Goal: Transaction & Acquisition: Purchase product/service

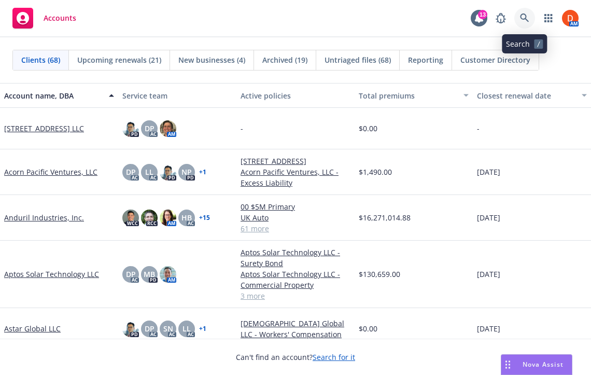
click at [524, 12] on link at bounding box center [525, 18] width 21 height 21
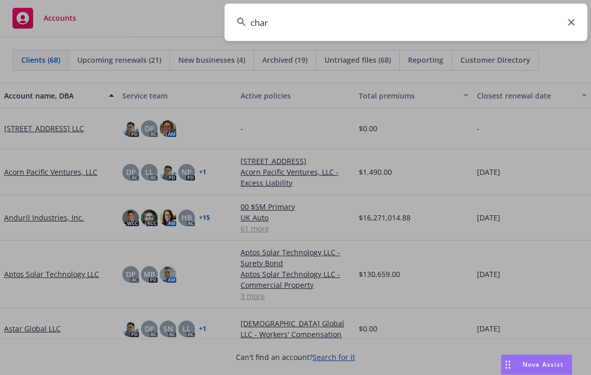
type input "charm"
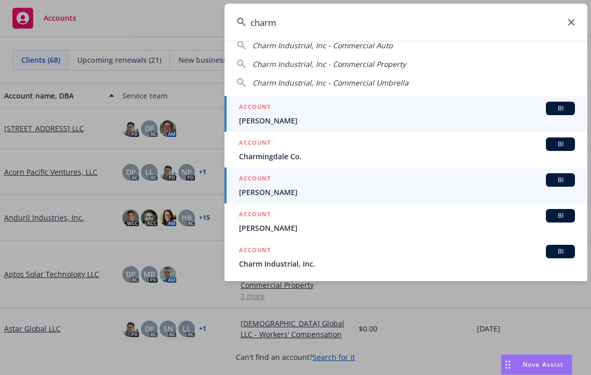
scroll to position [57, 0]
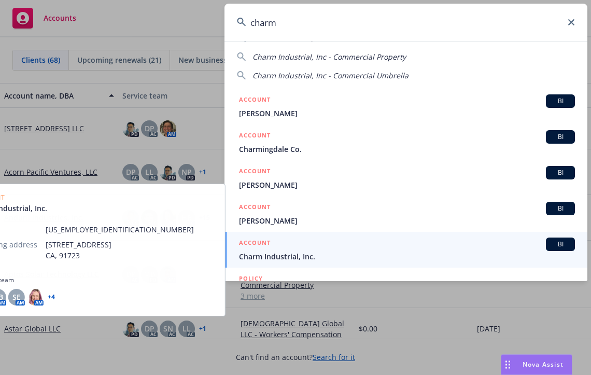
click at [428, 242] on div "ACCOUNT BI" at bounding box center [407, 244] width 336 height 13
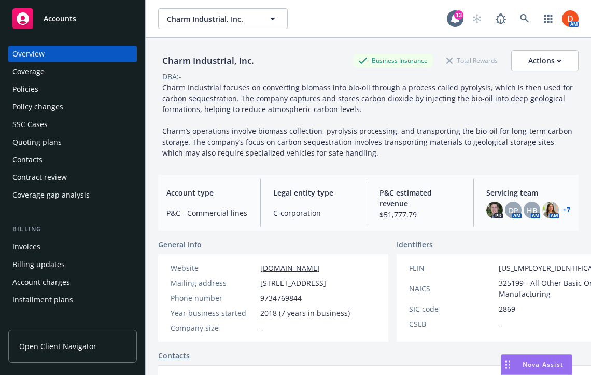
click at [118, 86] on div "Policies" at bounding box center [72, 89] width 120 height 17
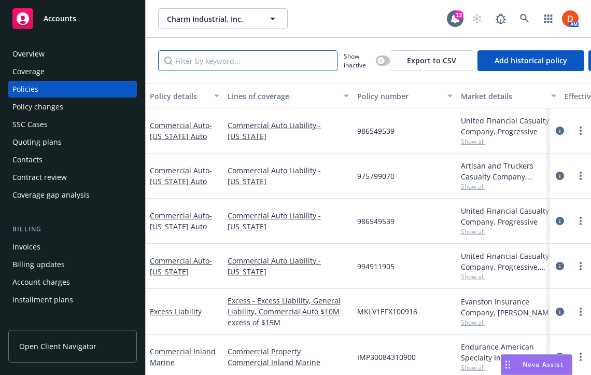
click at [289, 60] on input "Filter by keyword..." at bounding box center [248, 60] width 180 height 21
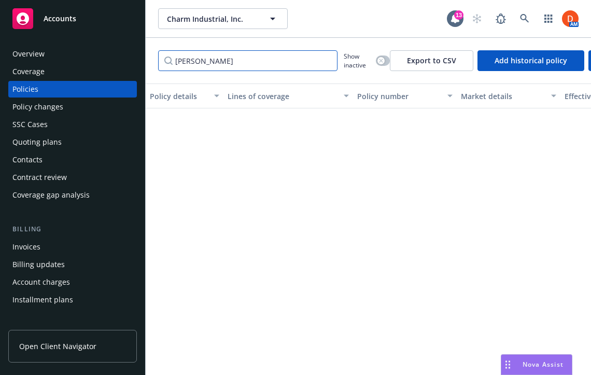
type input "lou"
click at [61, 139] on div "Quoting plans" at bounding box center [72, 142] width 120 height 17
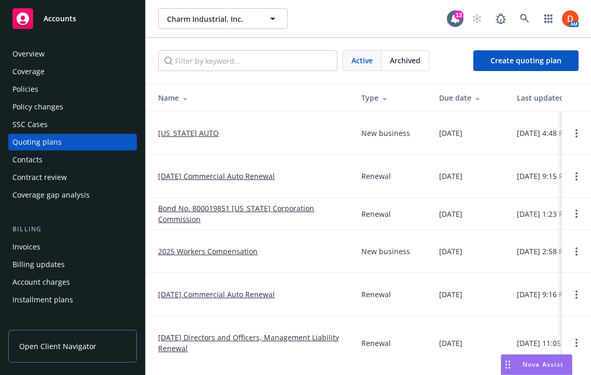
click at [206, 129] on link "Louisiana AUTO" at bounding box center [188, 133] width 61 height 11
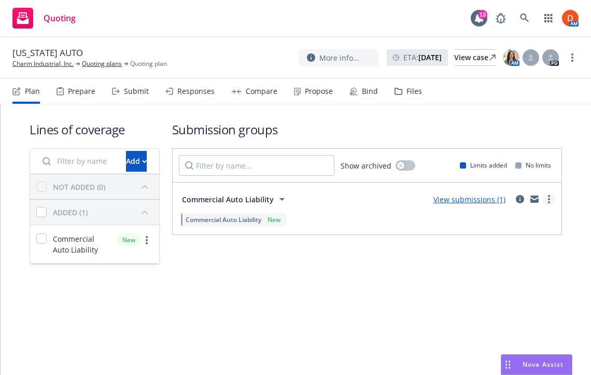
click at [553, 199] on link "more" at bounding box center [549, 199] width 12 height 12
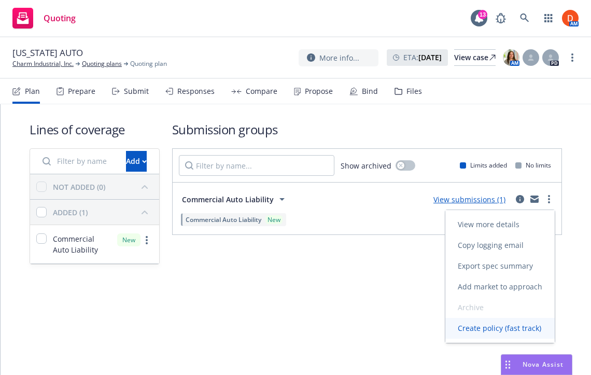
click at [516, 325] on span "Create policy (fast track)" at bounding box center [500, 328] width 108 height 10
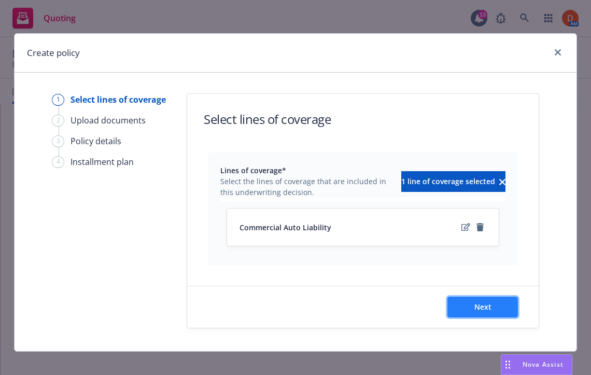
click at [507, 307] on button "Next" at bounding box center [483, 307] width 71 height 21
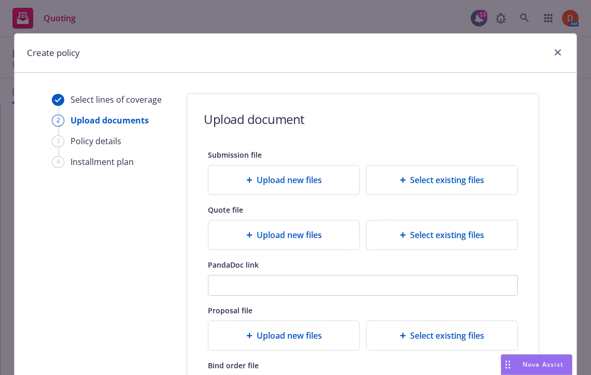
scroll to position [150, 0]
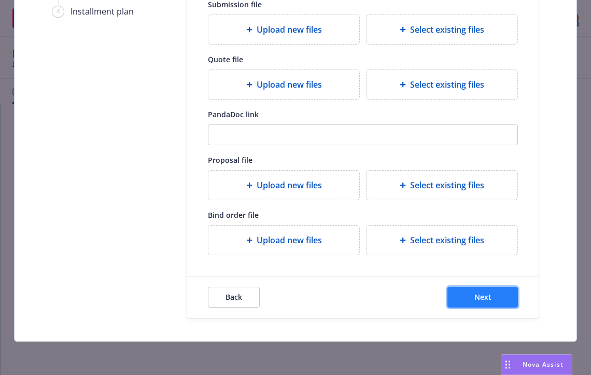
click at [500, 296] on button "Next" at bounding box center [483, 297] width 71 height 21
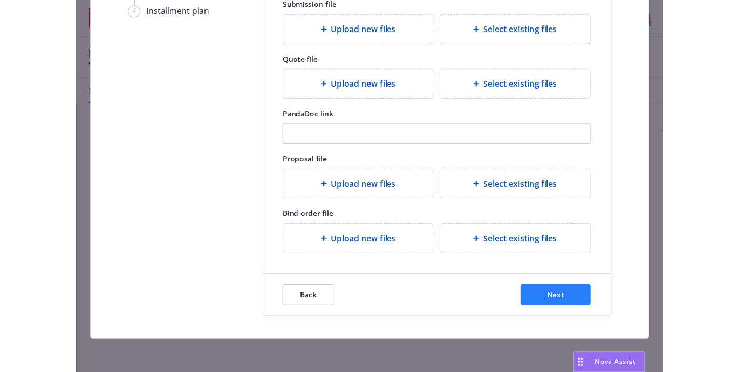
scroll to position [0, 0]
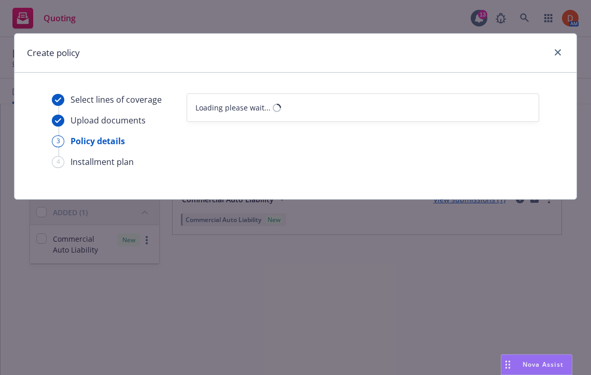
select select "12"
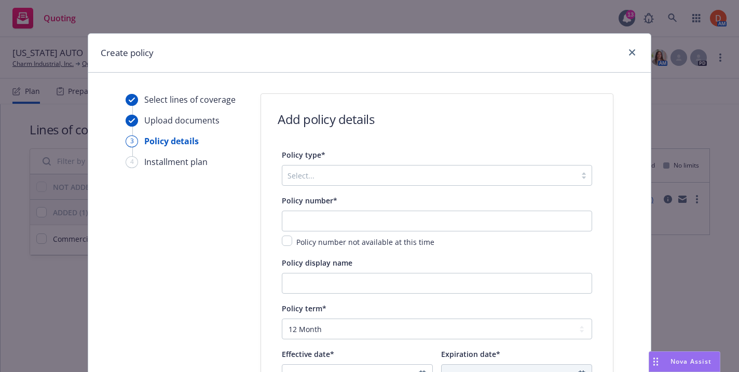
click at [344, 170] on div at bounding box center [428, 175] width 283 height 12
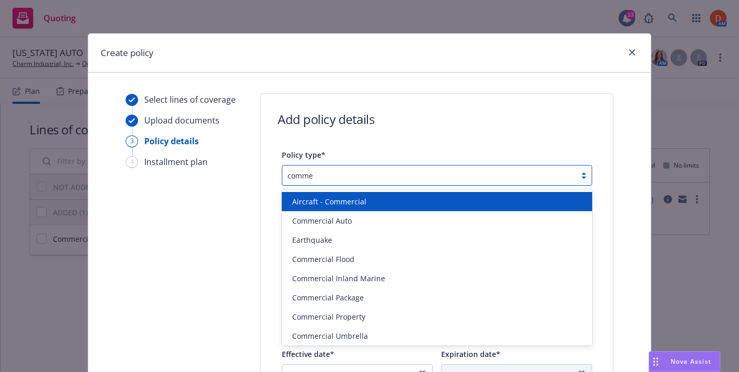
type input "commer"
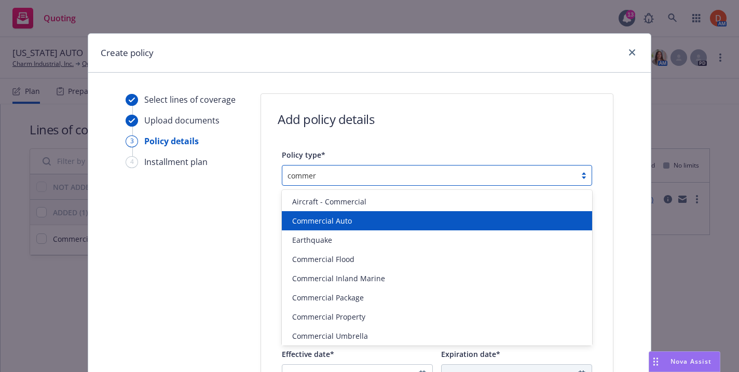
click at [338, 224] on span "Commercial Auto" at bounding box center [322, 220] width 60 height 11
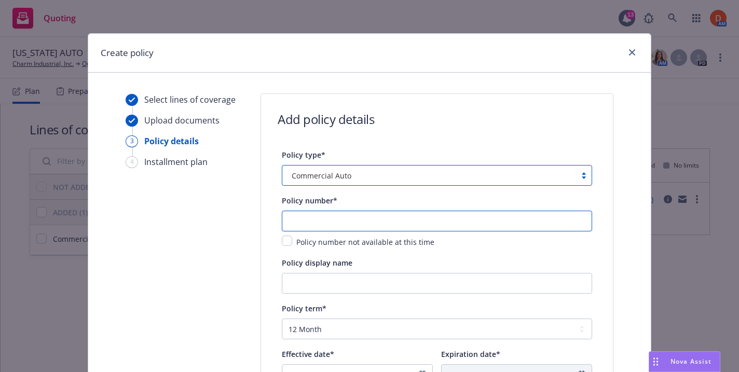
click at [330, 216] on input "text" at bounding box center [437, 221] width 310 height 21
type input "861635626"
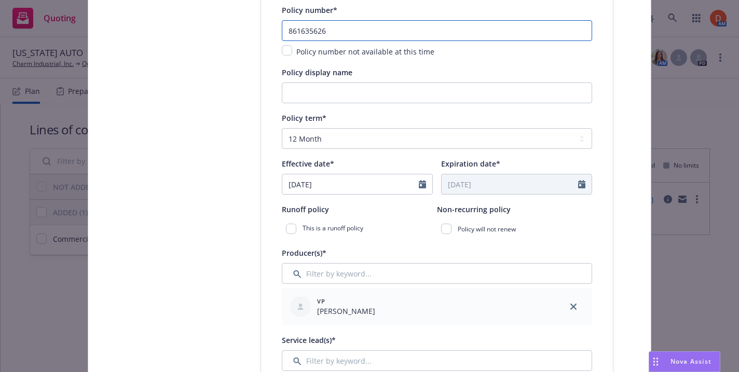
scroll to position [193, 0]
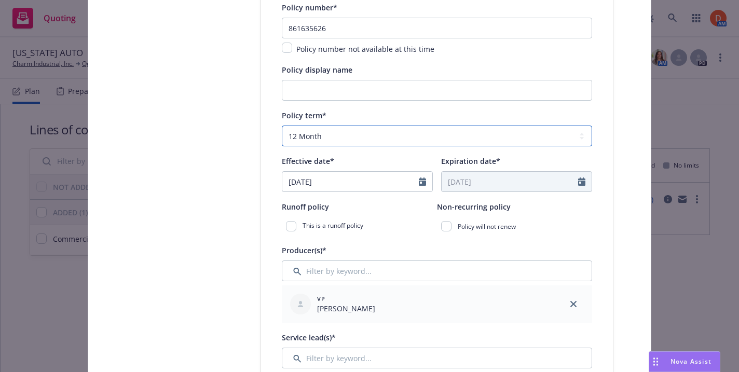
click at [367, 136] on select "Select policy term 12 Month 6 Month 4 Month 3 Month 2 Month 1 Month 36 Month (3…" at bounding box center [437, 136] width 310 height 21
select select "6"
type input "12/27/2025"
click at [366, 173] on input "06/27/2025" at bounding box center [350, 182] width 136 height 20
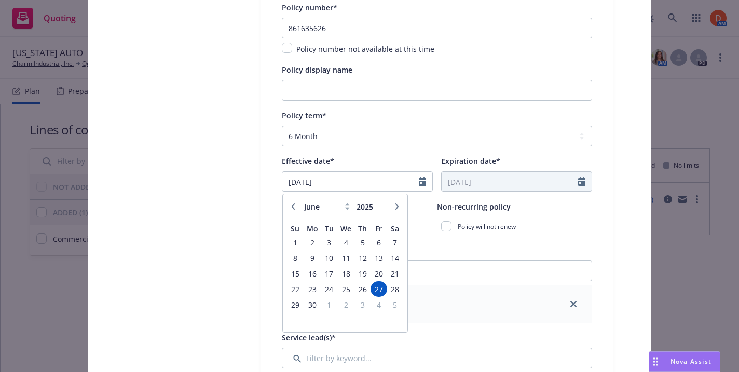
click at [392, 207] on button "button" at bounding box center [397, 206] width 12 height 12
select select "8"
click at [338, 273] on span "13" at bounding box center [345, 273] width 15 height 13
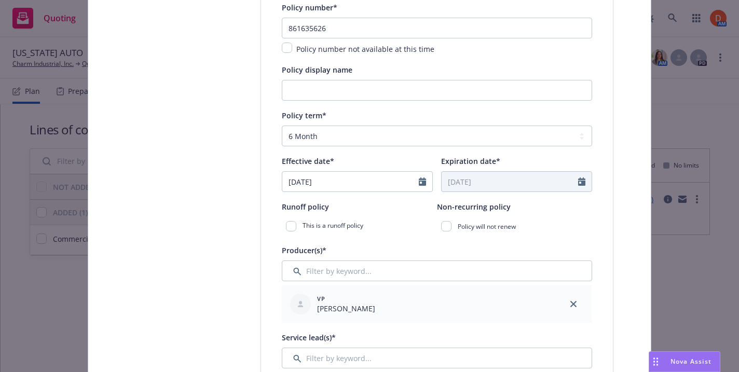
type input "08/13/2025"
type input "02/13/2026"
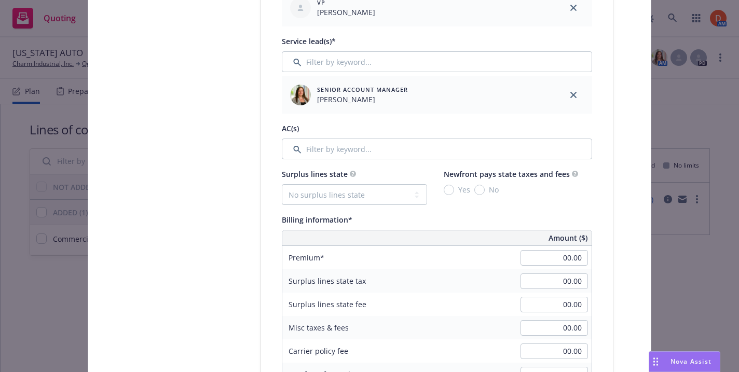
scroll to position [491, 0]
click at [554, 252] on input "00.00" at bounding box center [553, 257] width 67 height 16
click at [591, 225] on div "Select lines of coverage Upload documents 3 Policy details 4 Installment plan A…" at bounding box center [369, 319] width 537 height 1433
type input "2,398.00"
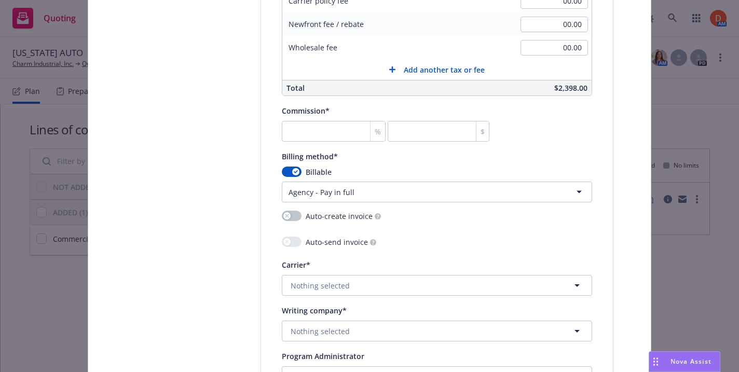
scroll to position [840, 0]
click at [340, 135] on input "number" at bounding box center [334, 130] width 104 height 21
type input "5"
type input "119.9"
type input "5"
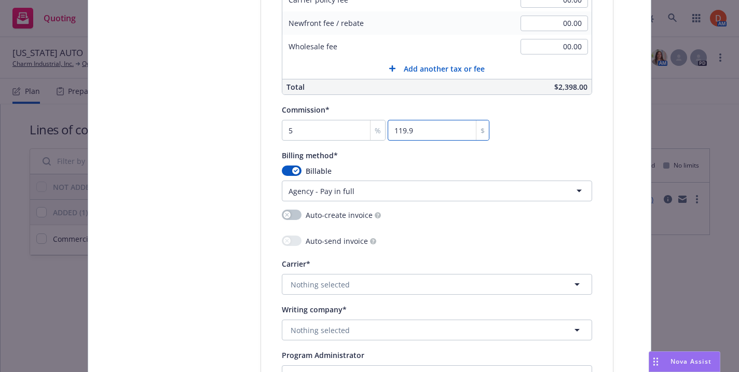
click at [489, 131] on input "119.9" at bounding box center [439, 130] width 102 height 21
click at [533, 129] on div "Commission* 5 % 119.9 $" at bounding box center [437, 121] width 310 height 37
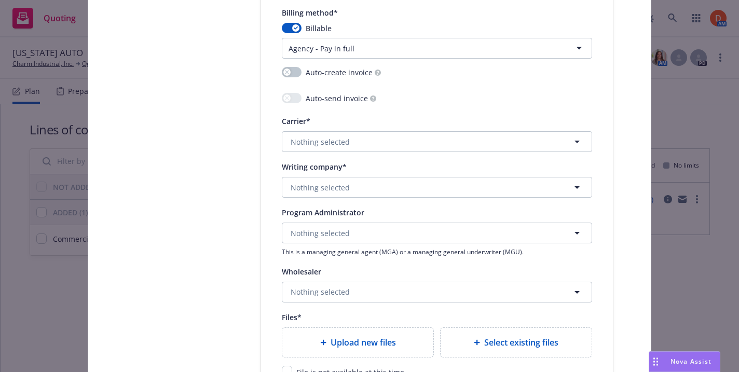
scroll to position [1013, 0]
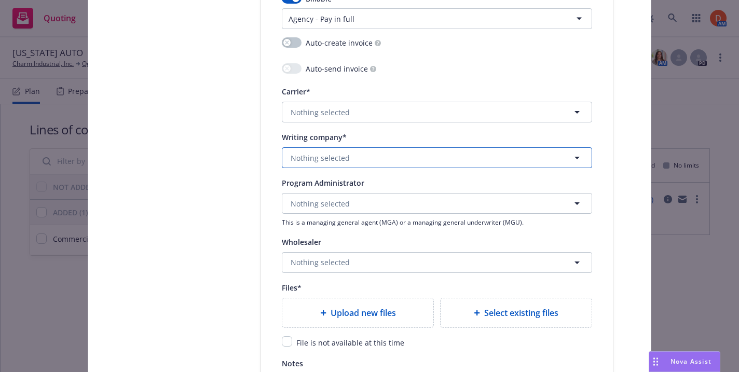
click at [346, 154] on span "Nothing selected" at bounding box center [320, 158] width 59 height 11
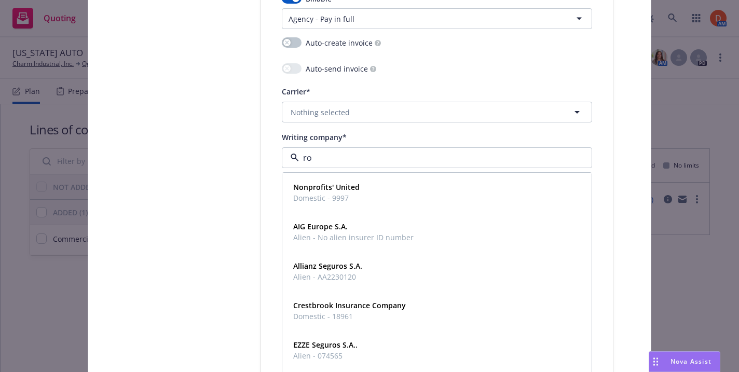
type input "r"
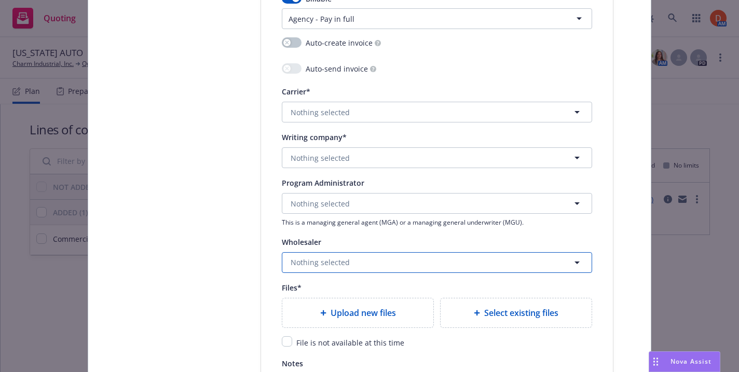
click at [347, 256] on button "Nothing selected" at bounding box center [437, 262] width 310 height 21
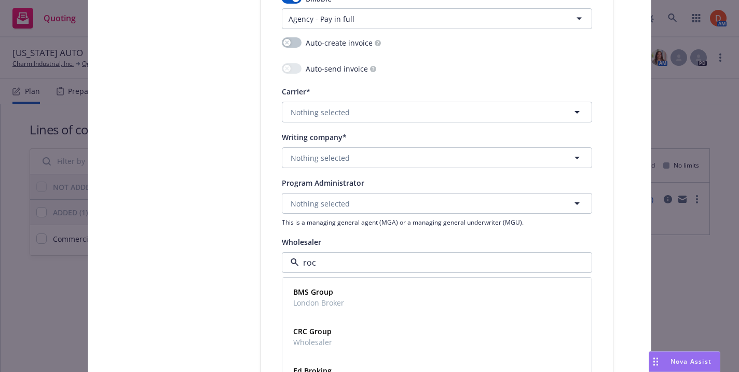
type input "rock"
click at [376, 284] on div "RockLake Insurance Agency Wholesaler" at bounding box center [341, 297] width 104 height 26
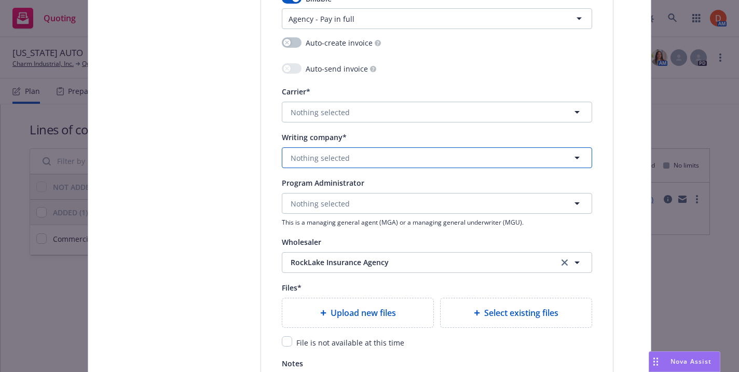
click at [366, 157] on button "Nothing selected" at bounding box center [437, 157] width 310 height 21
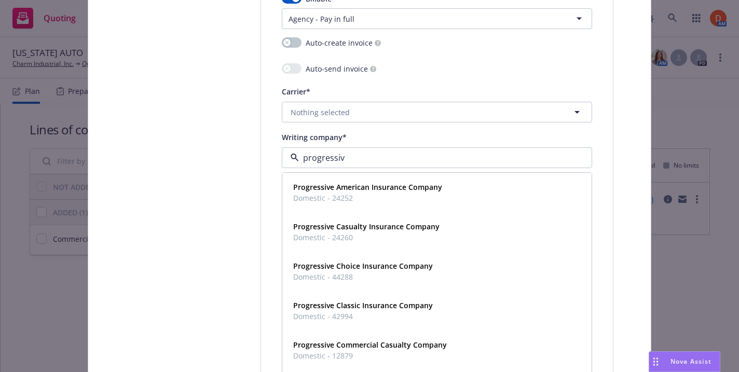
type input "progressive"
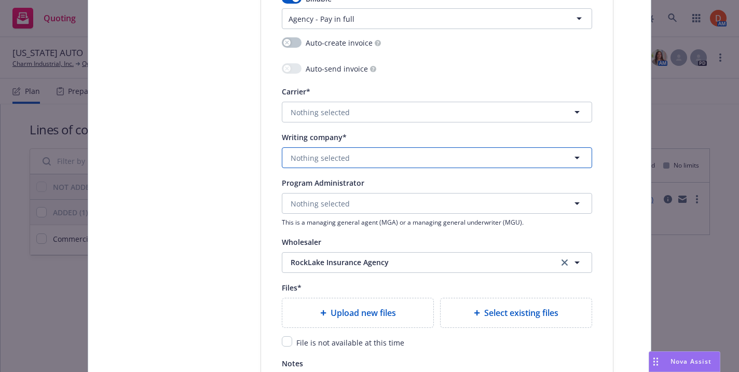
click at [322, 165] on button "Nothing selected" at bounding box center [437, 157] width 310 height 21
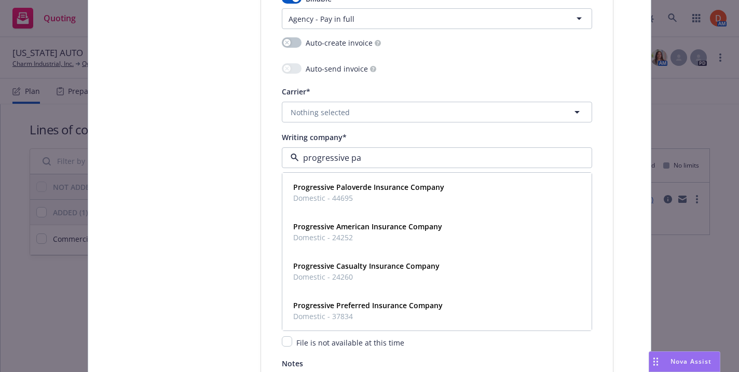
type input "progressive pal"
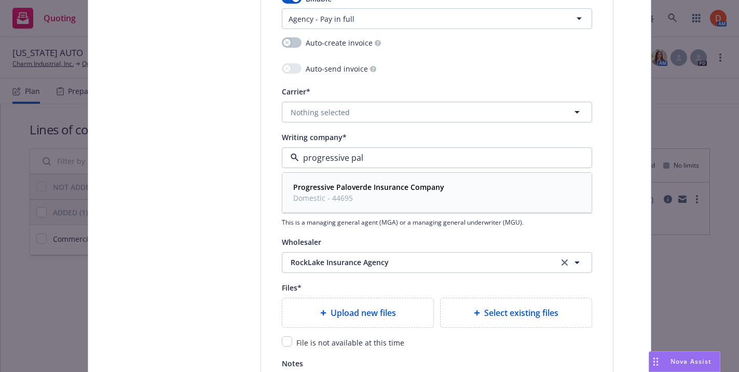
click at [343, 184] on strong "Progressive Paloverde Insurance Company" at bounding box center [368, 187] width 151 height 10
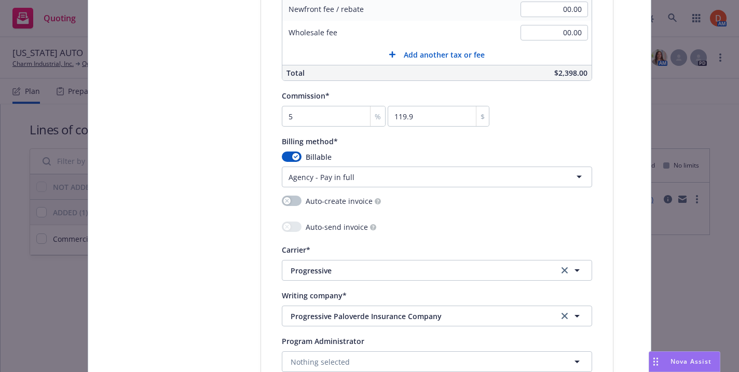
scroll to position [851, 0]
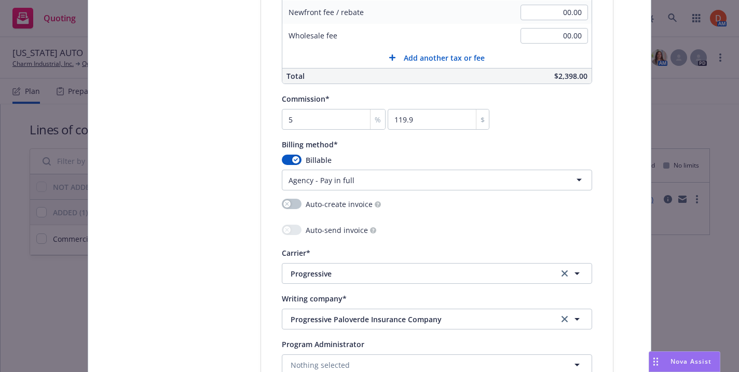
click at [343, 184] on html "Quoting 13 AM Louisiana AUTO Charm Industrial, Inc. Quoting plans Quoting plan …" at bounding box center [369, 186] width 739 height 372
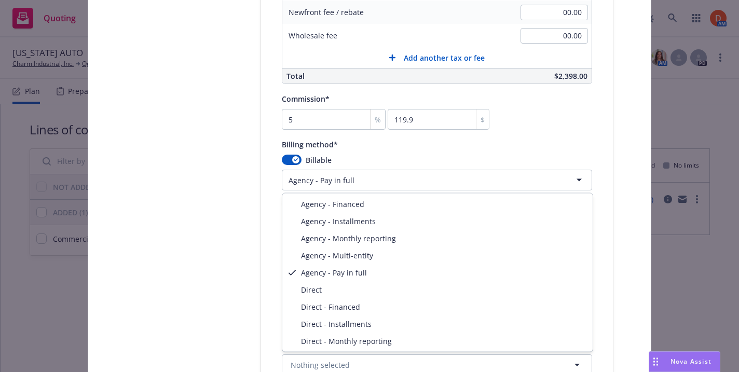
select select "DIRECT"
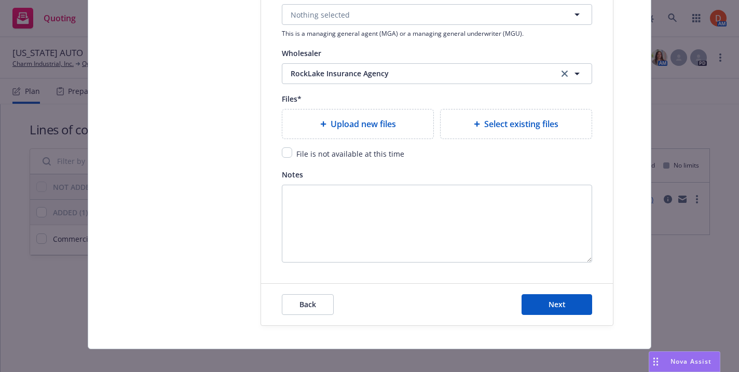
scroll to position [1157, 0]
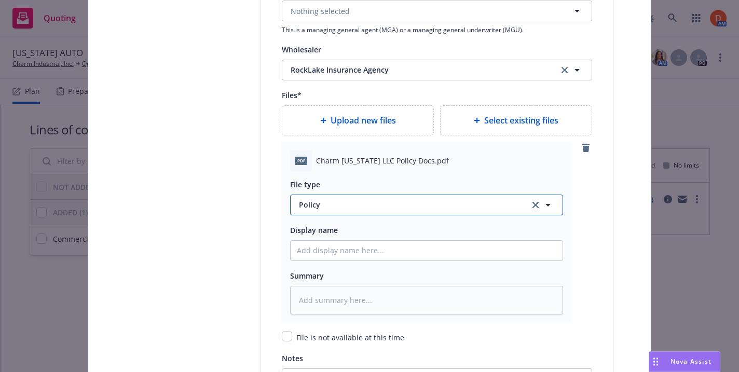
click at [371, 195] on button "Policy" at bounding box center [426, 205] width 273 height 21
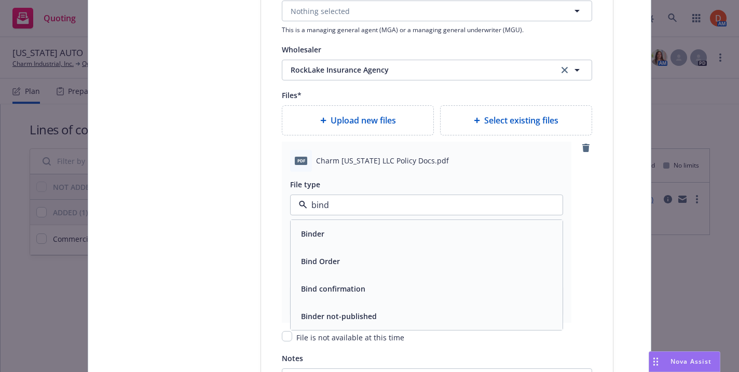
type input "binde"
click at [375, 232] on div "Binder" at bounding box center [426, 233] width 259 height 15
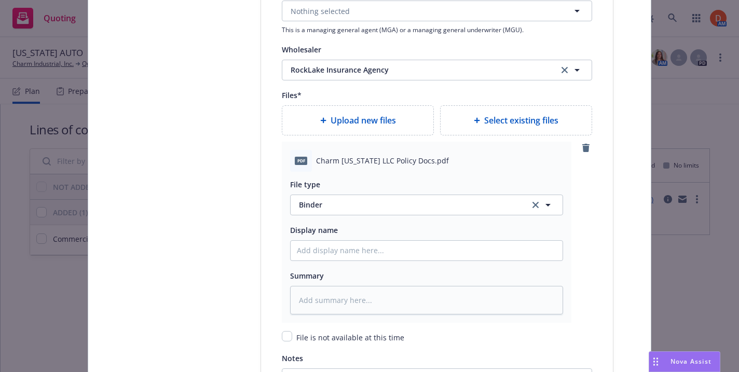
scroll to position [1351, 0]
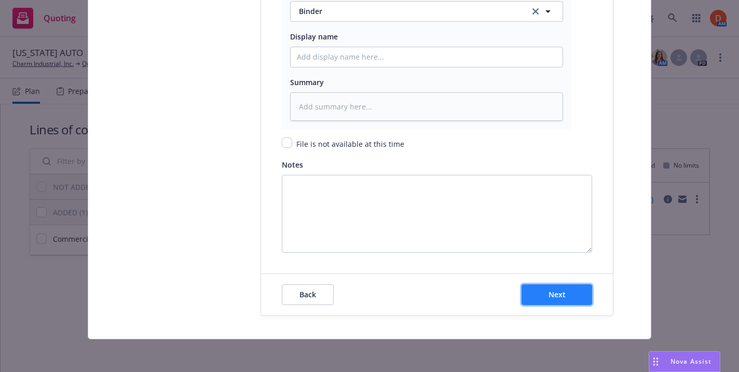
click at [562, 291] on span "Next" at bounding box center [556, 294] width 17 height 10
type textarea "x"
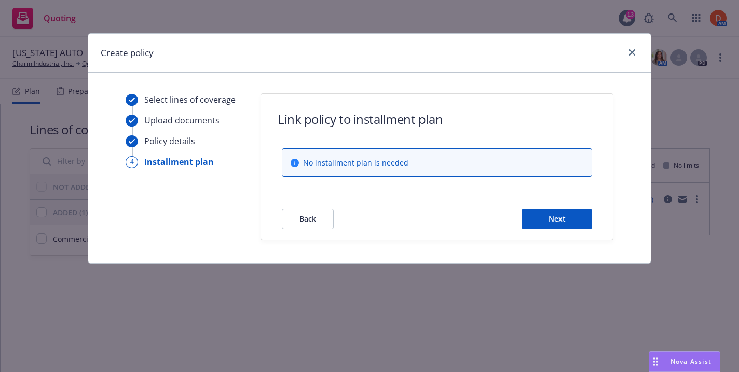
scroll to position [0, 0]
click at [563, 222] on span "Next" at bounding box center [556, 219] width 17 height 10
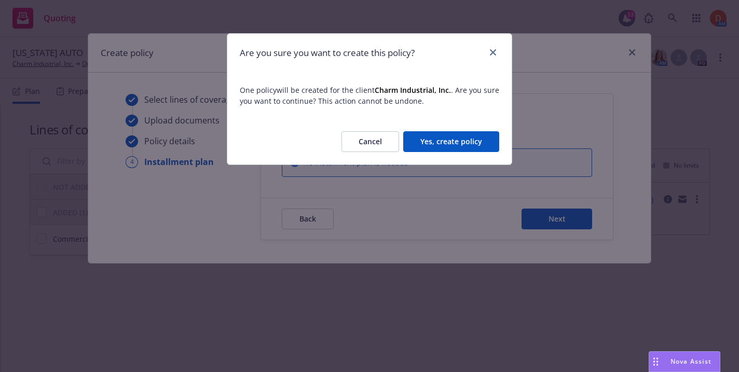
click at [468, 142] on button "Yes, create policy" at bounding box center [451, 141] width 96 height 21
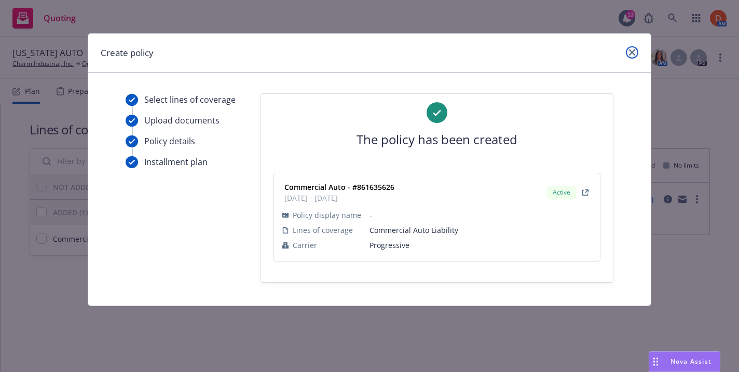
click at [591, 50] on icon "close" at bounding box center [632, 52] width 6 height 6
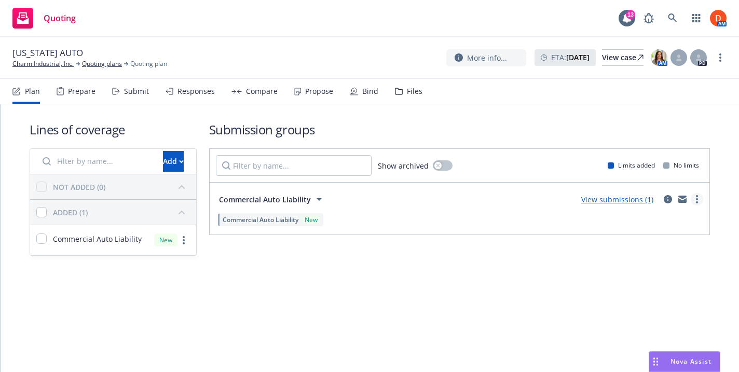
click at [591, 196] on icon "more" at bounding box center [697, 199] width 2 height 8
click at [591, 61] on link "more" at bounding box center [720, 57] width 12 height 12
click at [591, 169] on link "Archive quoting plan" at bounding box center [668, 161] width 116 height 21
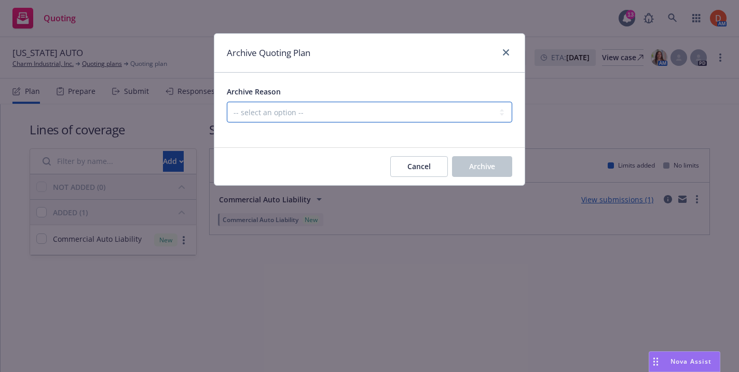
click at [449, 115] on select "-- select an option -- Created by error Duplicate New business opportunity lost…" at bounding box center [369, 112] width 285 height 21
select select "ARCHIVED_NEW_BUSINESS_COMPLETED"
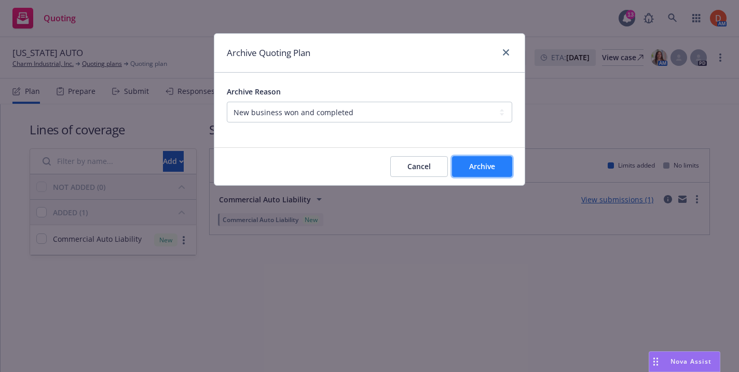
click at [458, 160] on button "Archive" at bounding box center [482, 166] width 60 height 21
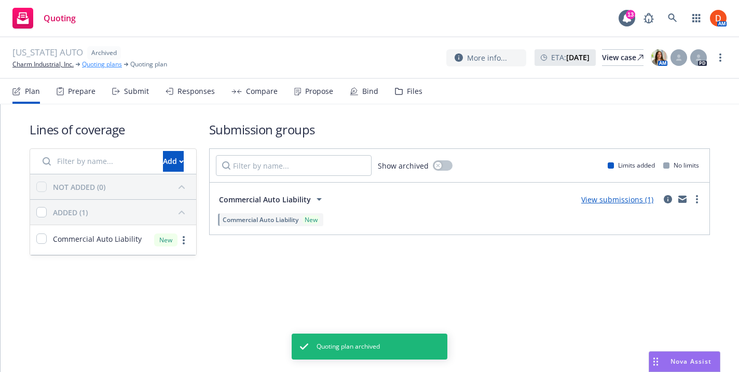
click at [122, 62] on link "Quoting plans" at bounding box center [102, 64] width 40 height 9
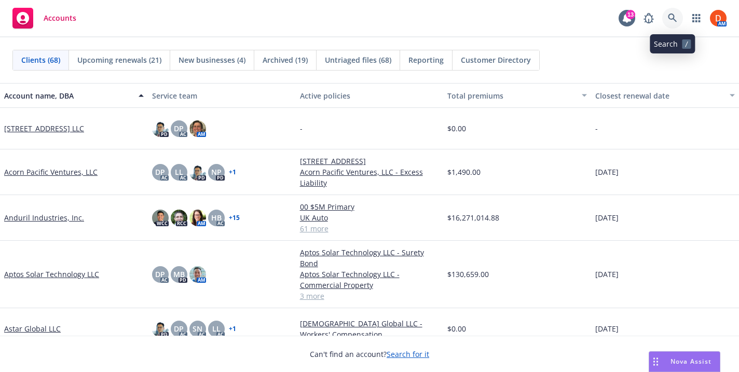
click at [667, 18] on link at bounding box center [672, 18] width 21 height 21
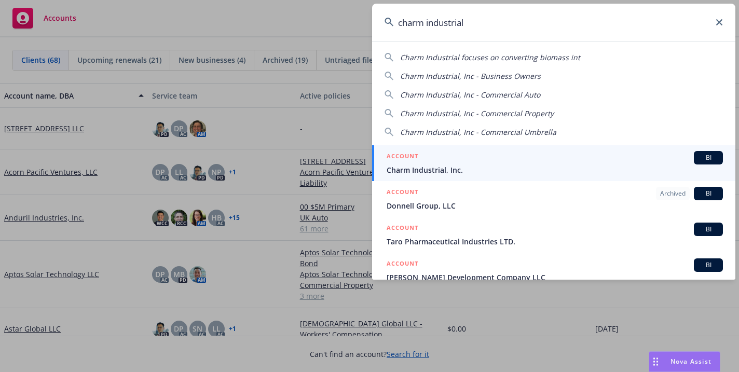
type input "charm industrial"
click at [468, 162] on div "ACCOUNT BI" at bounding box center [555, 157] width 336 height 13
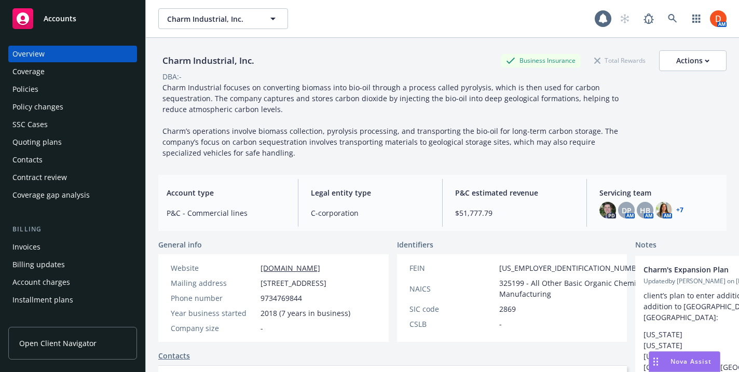
click at [23, 91] on div "Policies" at bounding box center [25, 89] width 26 height 17
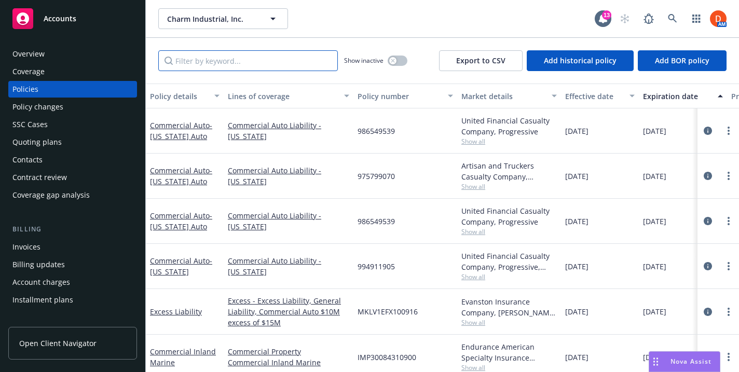
click at [279, 51] on input "Filter by keyword..." at bounding box center [248, 60] width 180 height 21
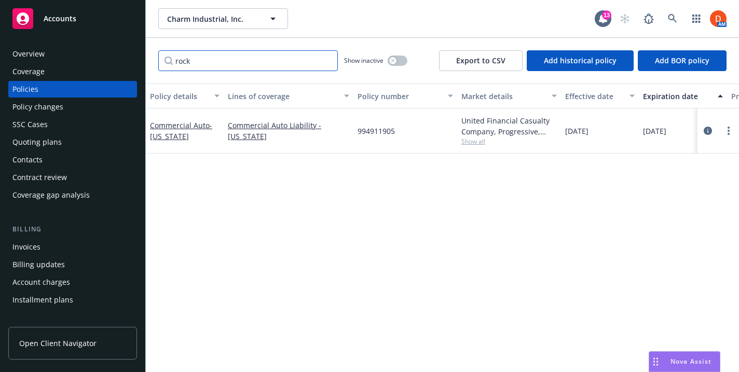
type input "rock"
click at [478, 142] on span "Show all" at bounding box center [508, 141] width 95 height 9
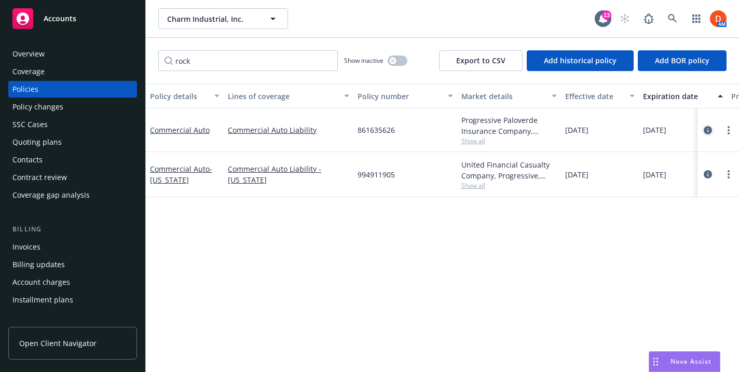
click at [709, 129] on icon "circleInformation" at bounding box center [707, 130] width 8 height 8
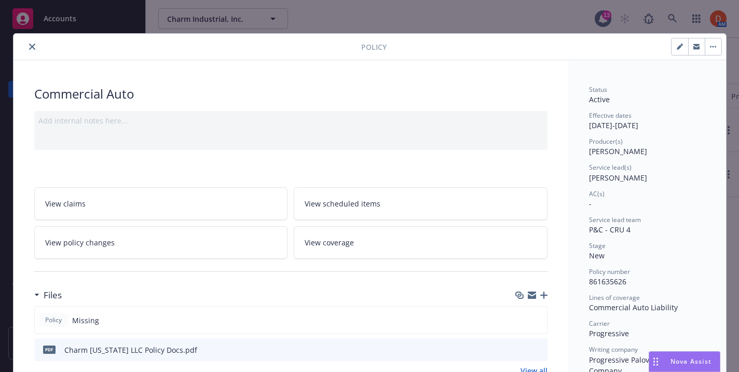
click at [679, 47] on icon "button" at bounding box center [679, 47] width 5 height 5
select select "NEW"
select select "6"
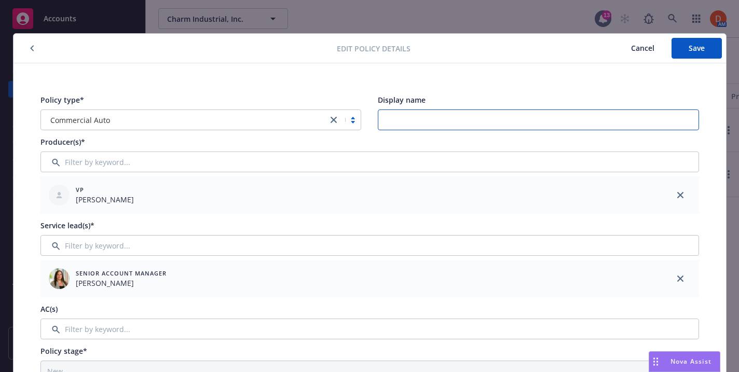
click at [401, 118] on input "Display name" at bounding box center [538, 119] width 321 height 21
type input "Louisiana"
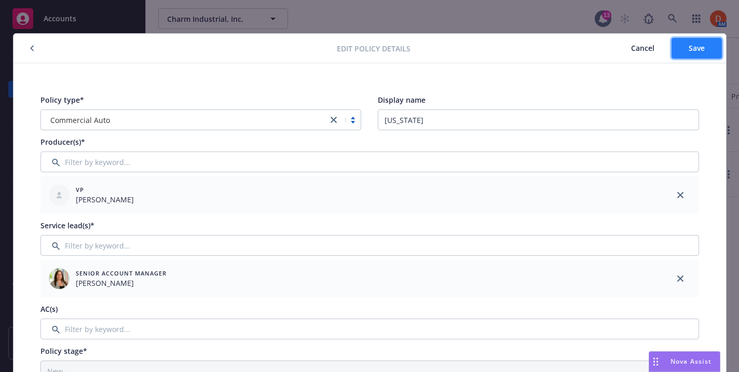
click at [701, 58] on button "Save" at bounding box center [696, 48] width 50 height 21
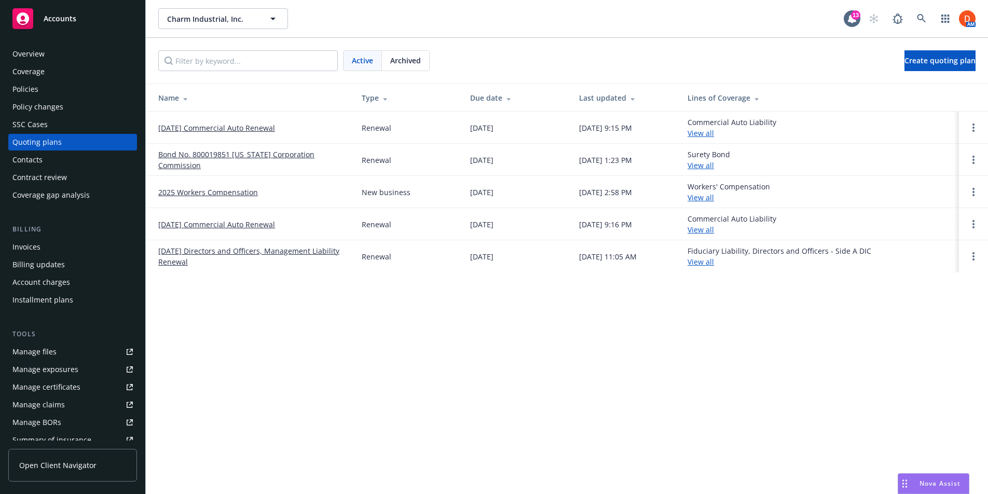
click at [59, 246] on div "Invoices" at bounding box center [72, 247] width 120 height 17
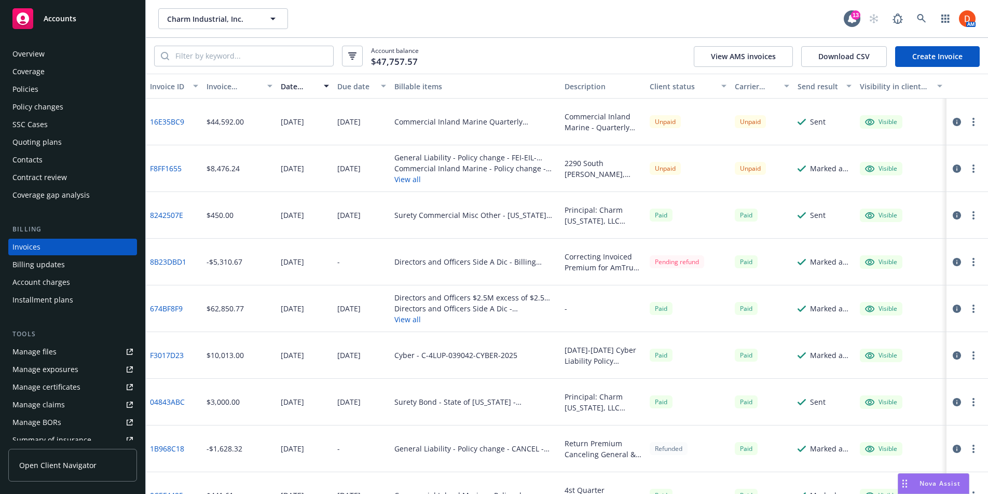
click at [66, 305] on div "Installment plans" at bounding box center [42, 300] width 61 height 17
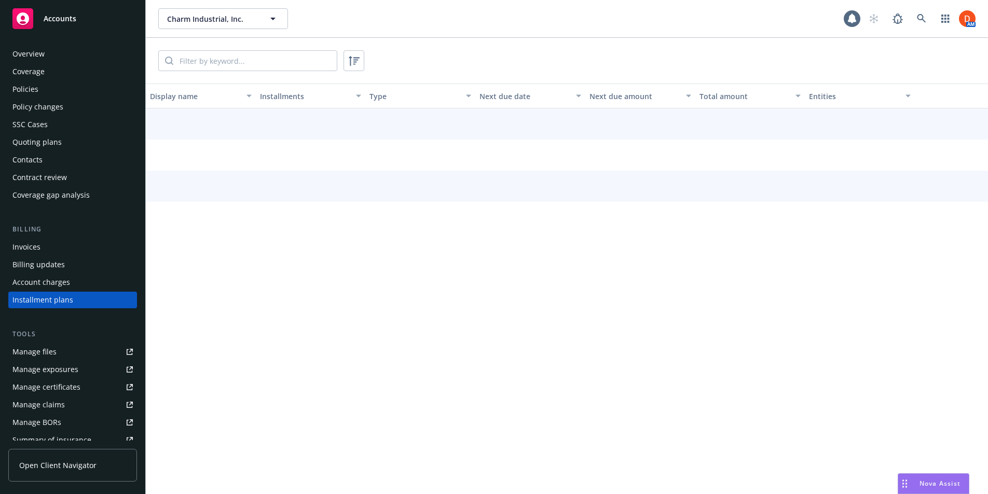
scroll to position [36, 0]
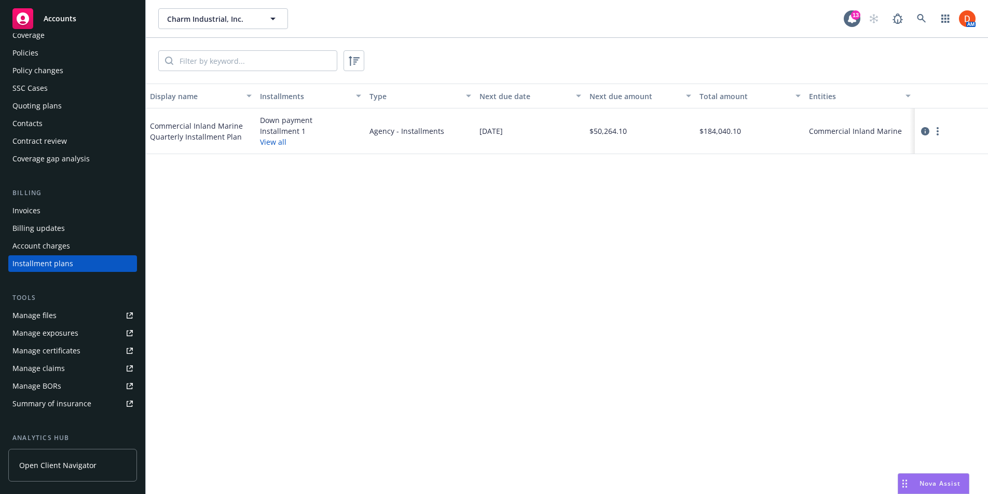
click at [275, 140] on button "View all" at bounding box center [273, 141] width 26 height 11
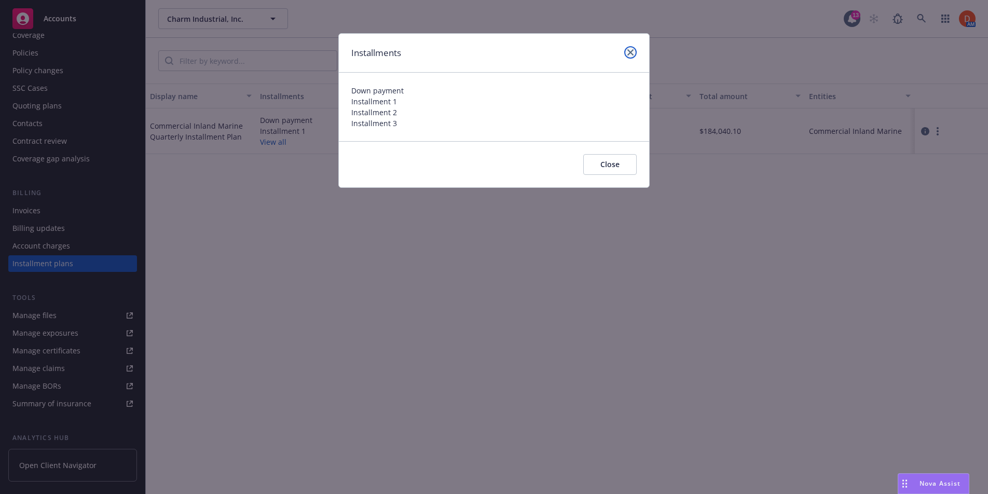
click at [626, 47] on link "close" at bounding box center [630, 52] width 12 height 12
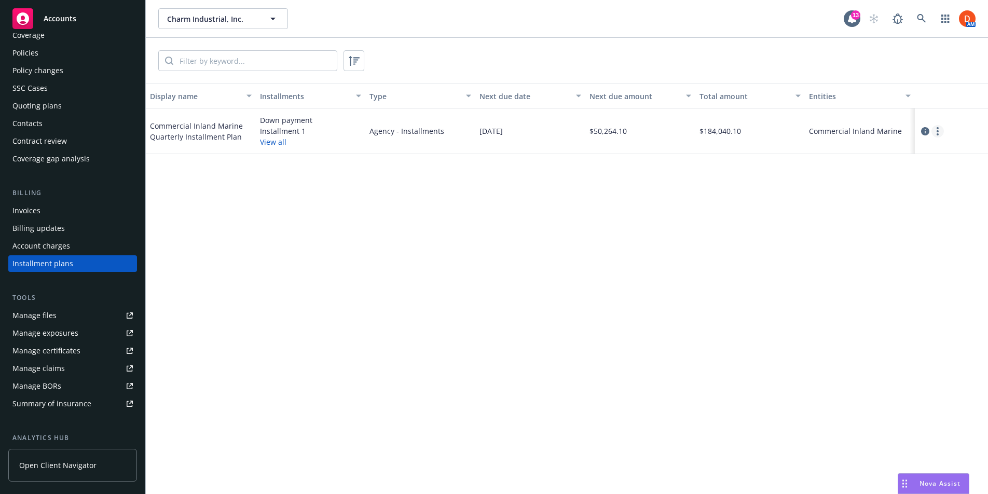
click at [939, 132] on link "more" at bounding box center [937, 131] width 12 height 12
click at [924, 131] on icon "circleInformation" at bounding box center [925, 131] width 8 height 8
